Goal: Transaction & Acquisition: Purchase product/service

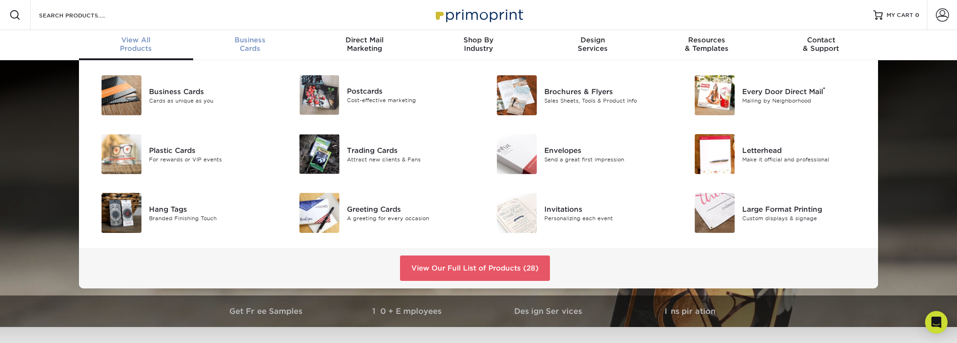
scroll to position [0, 0]
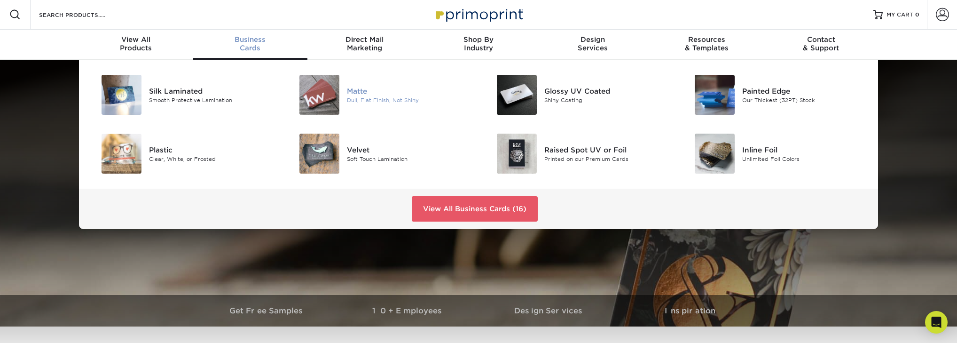
click at [325, 94] on img at bounding box center [320, 95] width 40 height 40
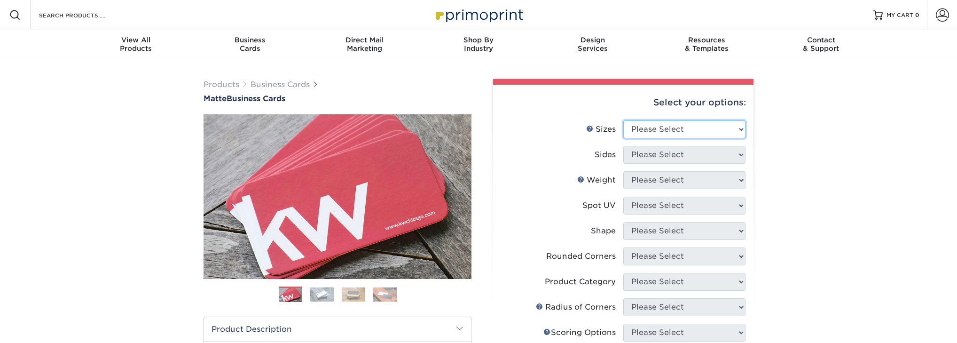
click at [692, 131] on select "Please Select 1.5" x 3.5" - Mini 1.75" x 3.5" - Mini 2" x 2" - Square 2" x 3" -…" at bounding box center [684, 129] width 122 height 18
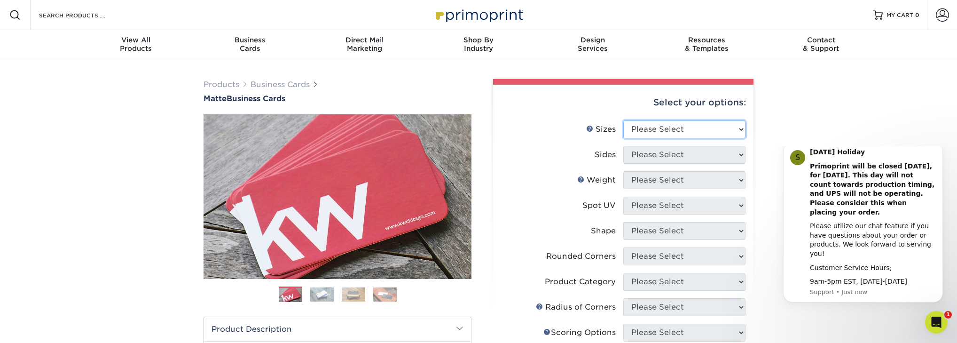
select select "2.00x3.50"
click at [623, 120] on select "Please Select 1.5" x 3.5" - Mini 1.75" x 3.5" - Mini 2" x 2" - Square 2" x 3" -…" at bounding box center [684, 129] width 122 height 18
click at [688, 152] on select "Please Select Print Both Sides Print Front Only" at bounding box center [684, 155] width 122 height 18
select select "13abbda7-1d64-4f25-8bb2-c179b224825d"
click at [623, 146] on select "Please Select Print Both Sides Print Front Only" at bounding box center [684, 155] width 122 height 18
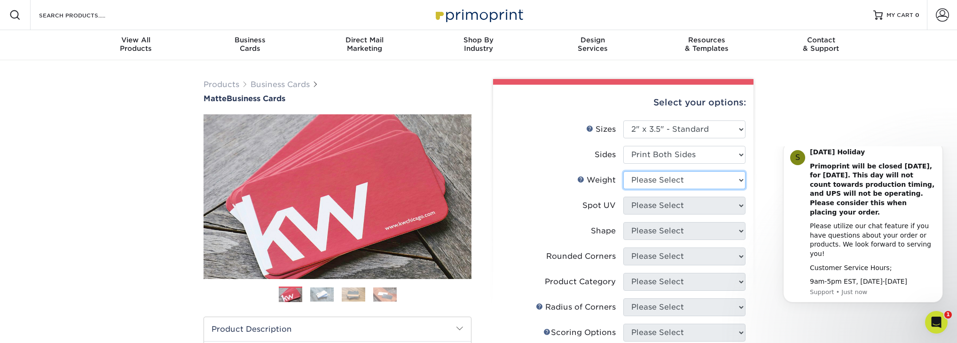
click at [696, 181] on select "Please Select 16PT 14PT" at bounding box center [684, 180] width 122 height 18
select select "16PT"
click at [623, 171] on select "Please Select 16PT 14PT" at bounding box center [684, 180] width 122 height 18
click at [695, 205] on select "Please Select No Spot UV Front and Back (Both Sides) Front Only Back Only" at bounding box center [684, 206] width 122 height 18
select select "3"
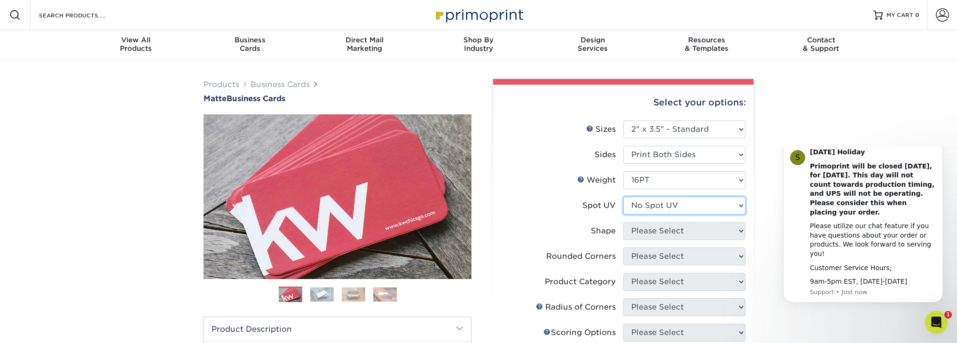
click at [623, 197] on select "Please Select No Spot UV Front and Back (Both Sides) Front Only Back Only" at bounding box center [684, 206] width 122 height 18
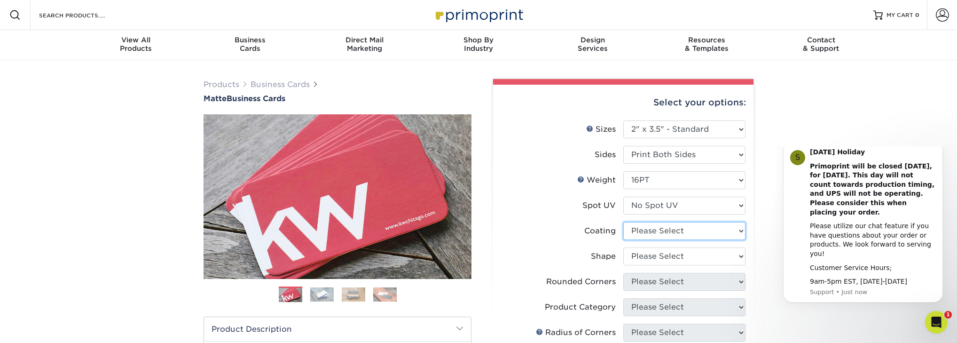
click at [688, 234] on select at bounding box center [684, 231] width 122 height 18
select select "121bb7b5-3b4d-429f-bd8d-bbf80e953313"
click at [623, 222] on select at bounding box center [684, 231] width 122 height 18
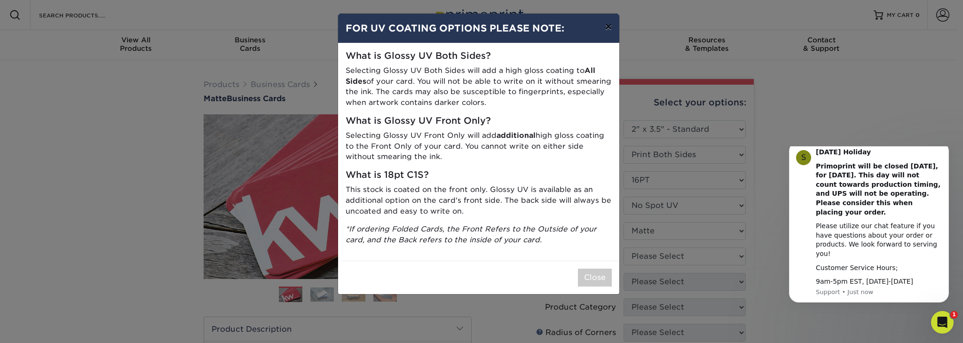
click at [608, 29] on button "×" at bounding box center [609, 27] width 22 height 26
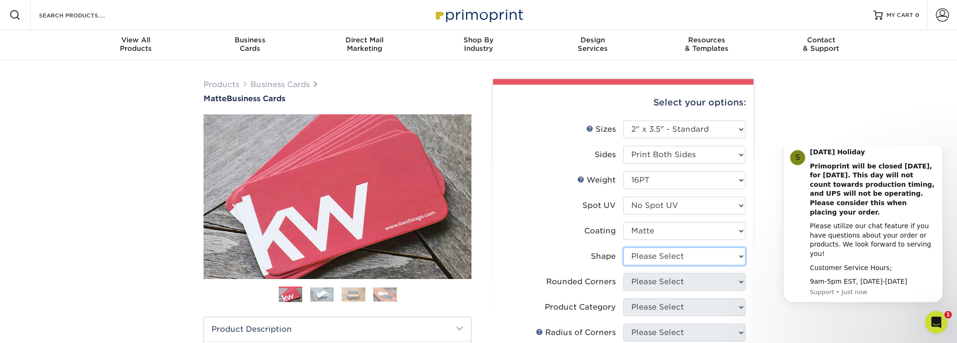
click at [666, 256] on select "Please Select Standard Oval" at bounding box center [684, 256] width 122 height 18
select select "standard"
click at [623, 247] on select "Please Select Standard Oval" at bounding box center [684, 256] width 122 height 18
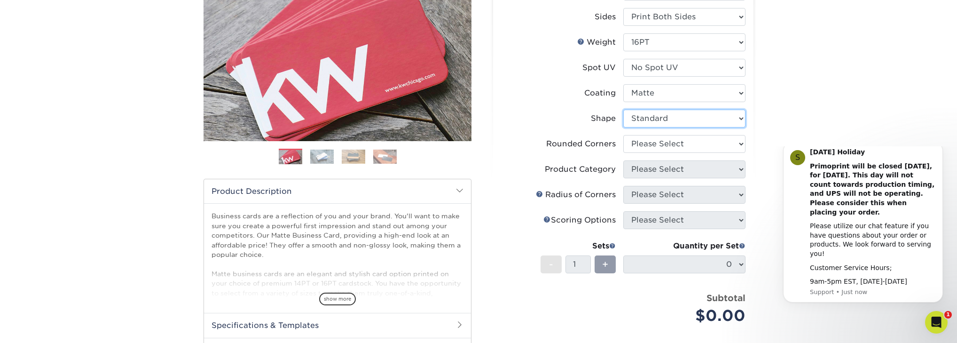
scroll to position [150, 0]
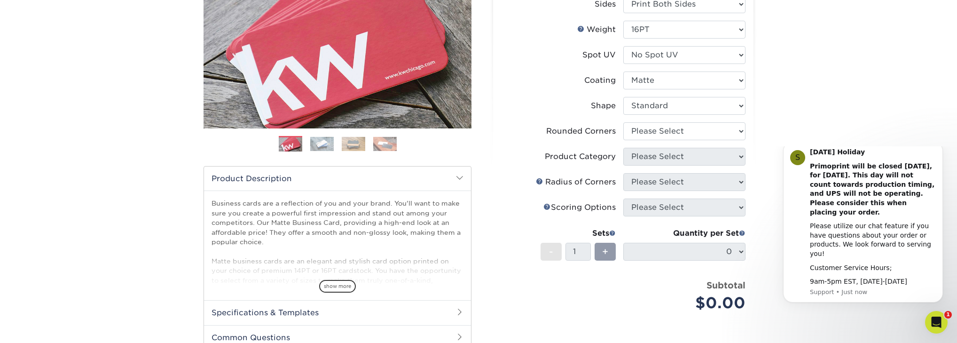
click at [685, 147] on li "Rounded Corners Please Select Yes - Round 2 Corners Yes - Round 4 Corners No" at bounding box center [623, 134] width 245 height 25
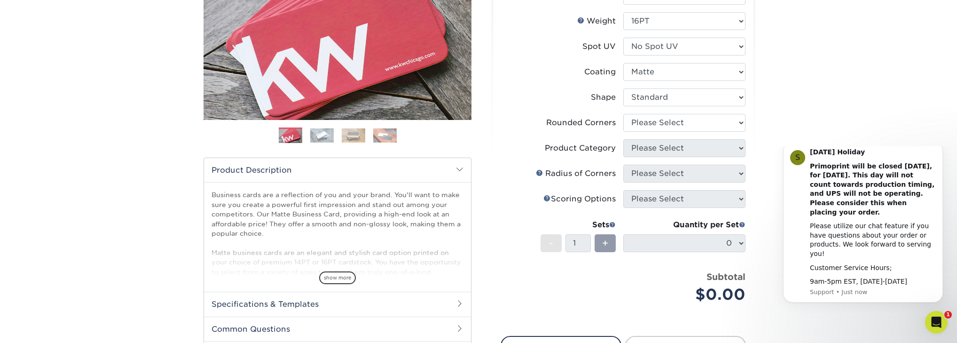
scroll to position [75, 0]
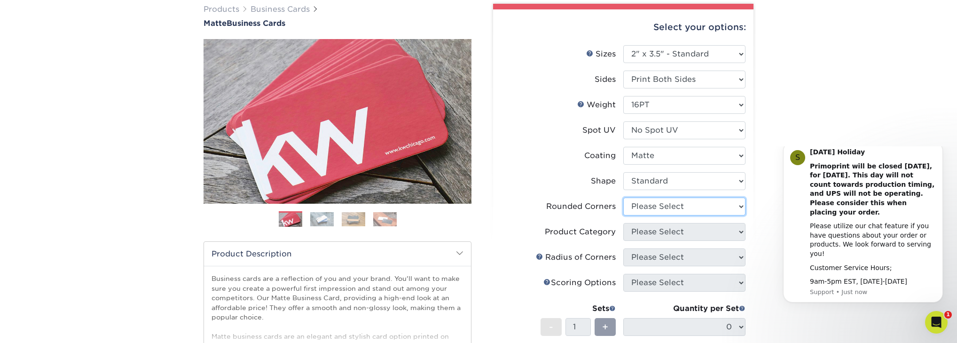
click at [739, 207] on select "Please Select Yes - Round 2 Corners Yes - Round 4 Corners No" at bounding box center [684, 206] width 122 height 18
select select "0"
click at [623, 197] on select "Please Select Yes - Round 2 Corners Yes - Round 4 Corners No" at bounding box center [684, 206] width 122 height 18
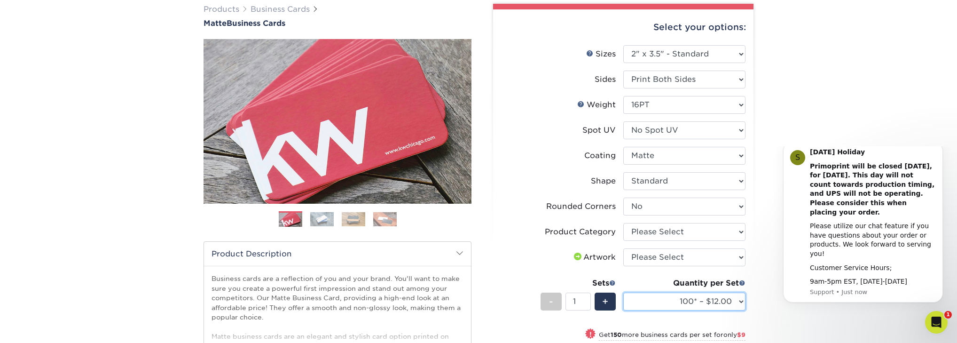
click at [738, 302] on select "100* – $12.00 250* – $21.00 500 – $42.00 1000 – $53.00 (free shipping*) 2500 – …" at bounding box center [684, 301] width 122 height 18
select select "1000 – $53.00 (free shipping*)"
click at [623, 292] on select "100* – $12.00 250* – $21.00 500 – $42.00 1000 – $53.00 (free shipping*) 2500 – …" at bounding box center [684, 301] width 122 height 18
click at [702, 254] on select "Please Select I will upload files I need a design - $100" at bounding box center [684, 257] width 122 height 18
select select "upload"
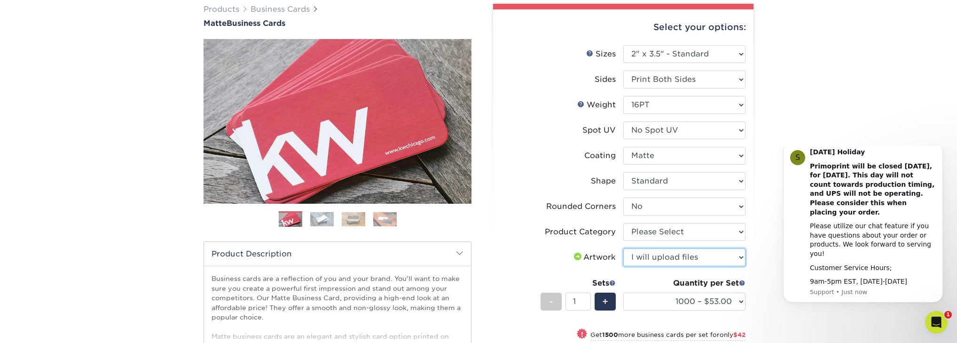
click at [623, 248] on select "Please Select I will upload files I need a design - $100" at bounding box center [684, 257] width 122 height 18
click at [692, 229] on select "Please Select Business Cards" at bounding box center [684, 232] width 122 height 18
select select "3b5148f1-0588-4f88-a218-97bcfdce65c1"
click at [623, 223] on select "Please Select Business Cards" at bounding box center [684, 232] width 122 height 18
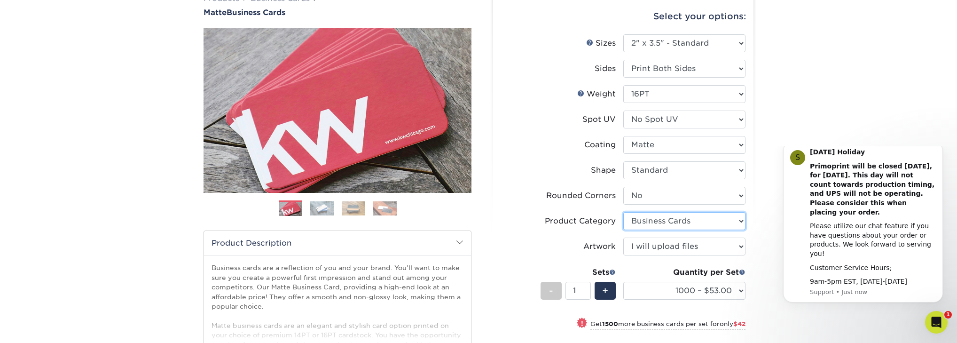
scroll to position [188, 0]
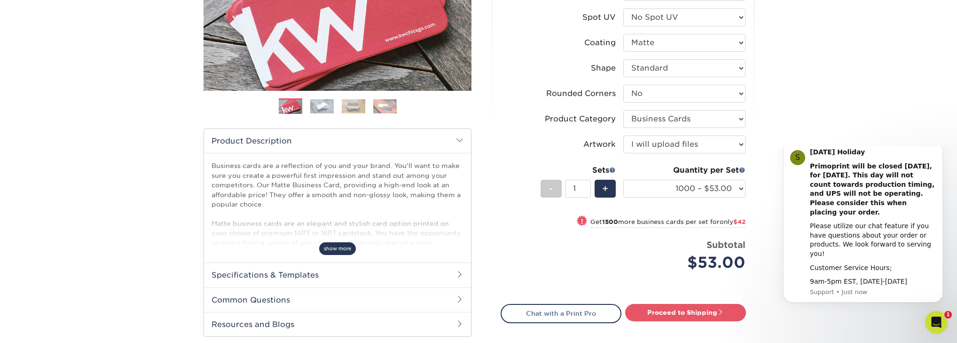
click at [348, 248] on span "show more" at bounding box center [337, 248] width 37 height 13
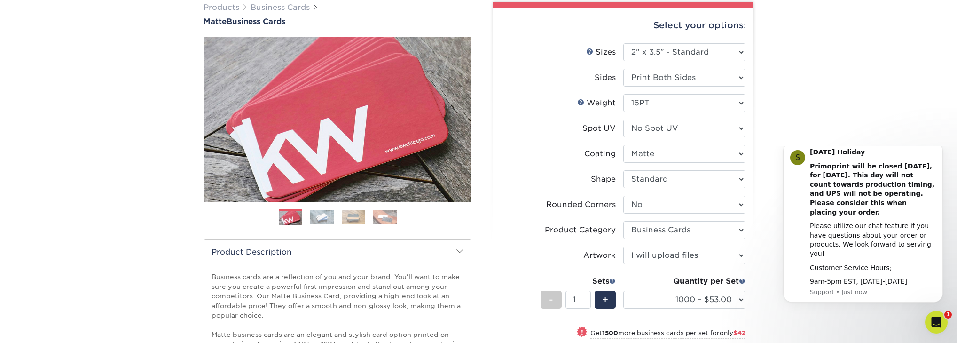
scroll to position [75, 0]
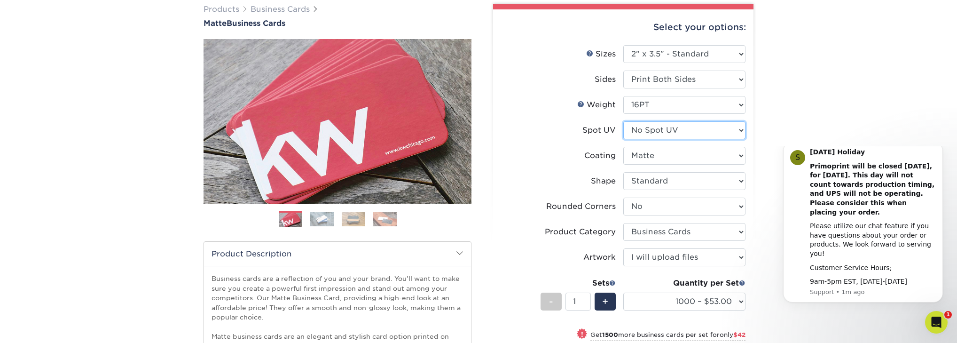
click at [740, 129] on select "Please Select No Spot UV Front and Back (Both Sides) Front Only Back Only" at bounding box center [684, 130] width 122 height 18
select select "1"
click at [623, 121] on select "Please Select No Spot UV Front and Back (Both Sides) Front Only Back Only" at bounding box center [684, 130] width 122 height 18
select select "-1"
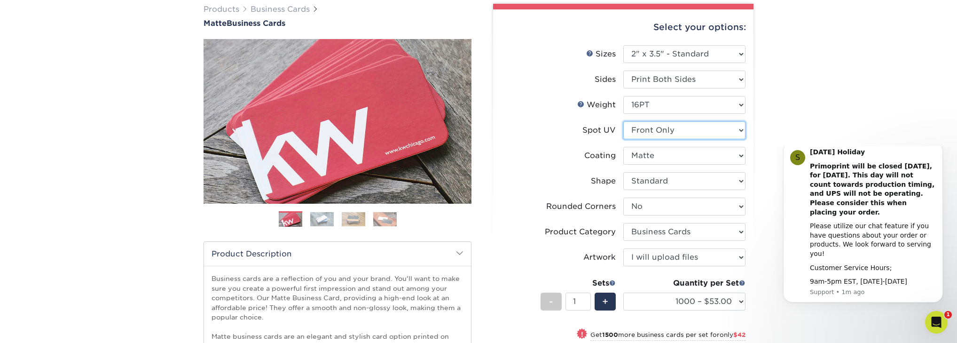
select select
select select "-1"
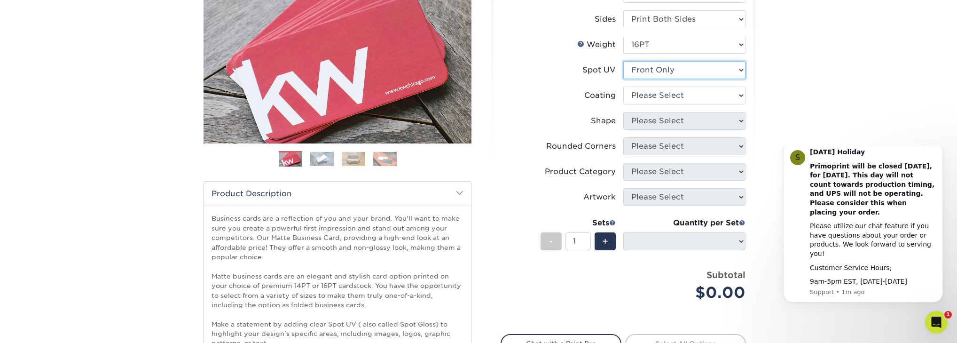
scroll to position [113, 0]
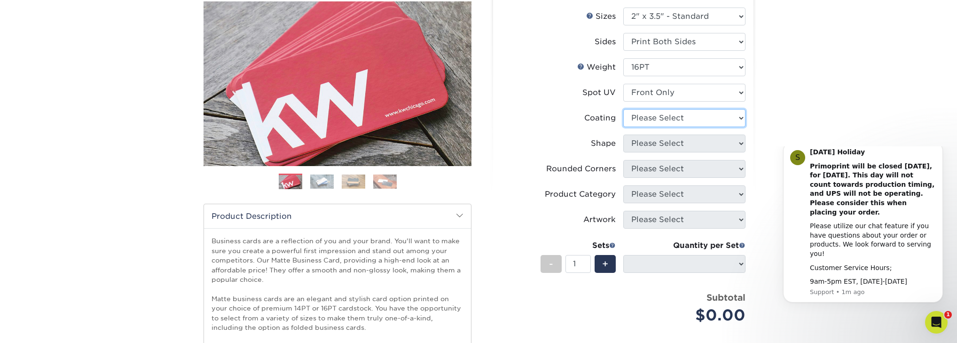
click at [694, 111] on select at bounding box center [684, 118] width 122 height 18
select select "121bb7b5-3b4d-429f-bd8d-bbf80e953313"
click at [623, 109] on select at bounding box center [684, 118] width 122 height 18
select select
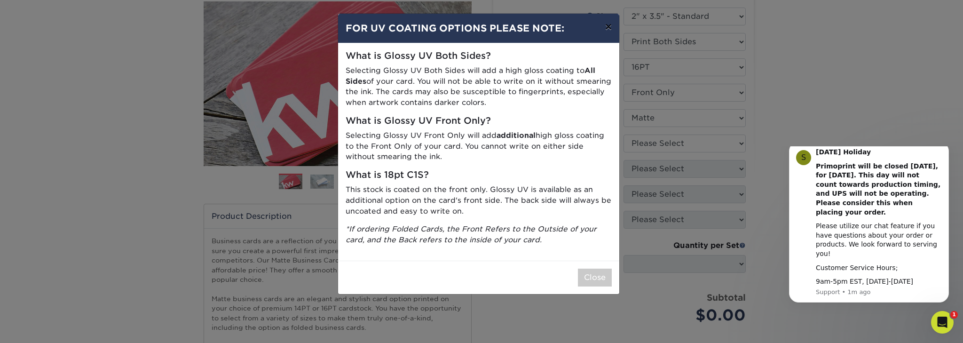
click at [613, 22] on button "×" at bounding box center [609, 27] width 22 height 26
